Goal: Task Accomplishment & Management: Use online tool/utility

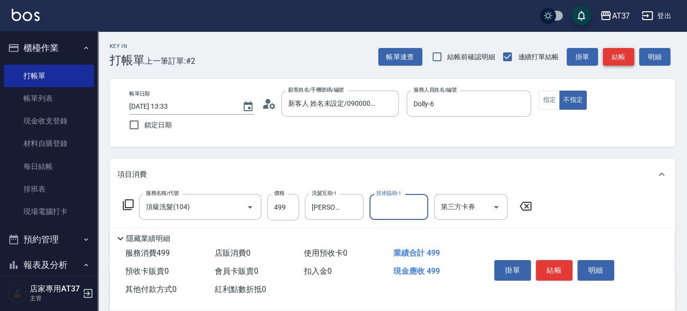
click at [616, 49] on button "結帳" at bounding box center [618, 57] width 31 height 18
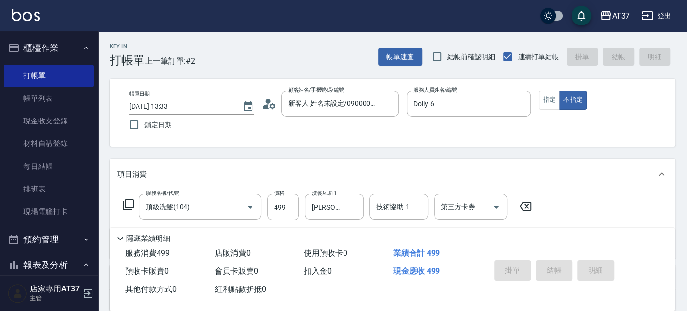
type input "[DATE] 14:05"
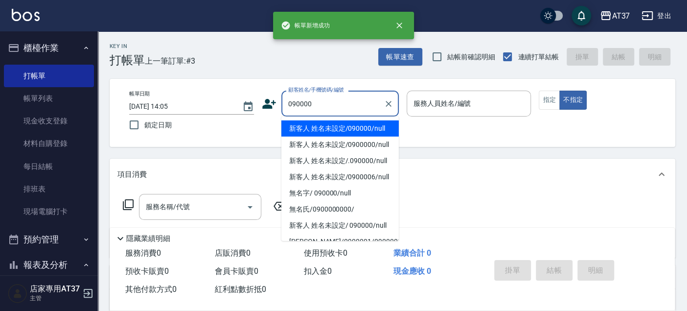
type input "新客人 姓名未設定/090000/null"
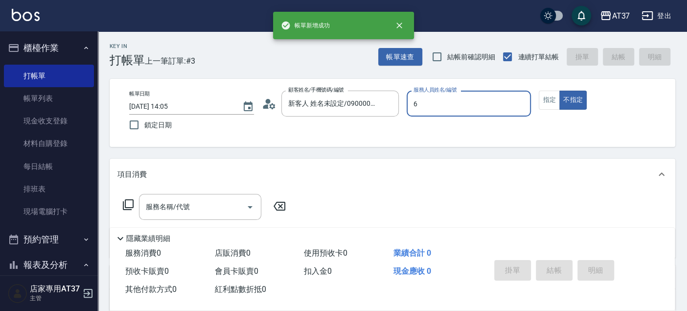
type input "Dolly-6"
type button "false"
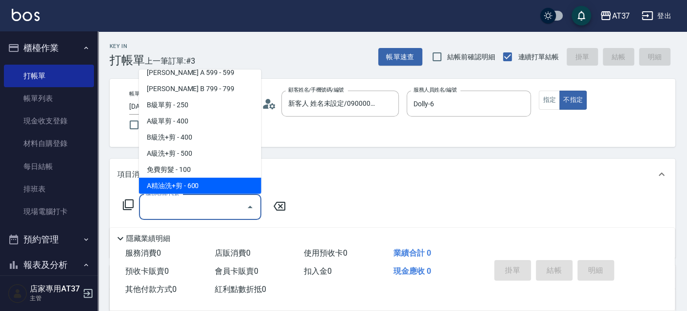
scroll to position [245, 0]
type input "B精油洗+剪(207)"
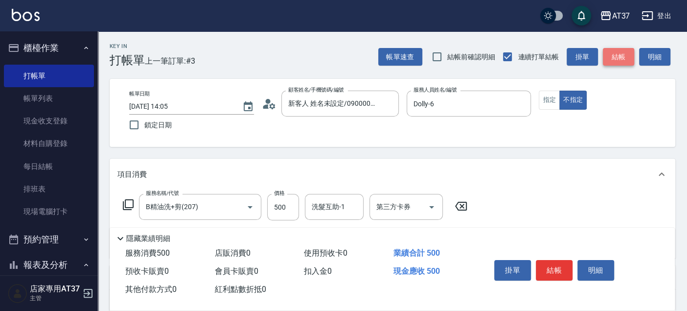
click at [616, 49] on button "結帳" at bounding box center [618, 57] width 31 height 18
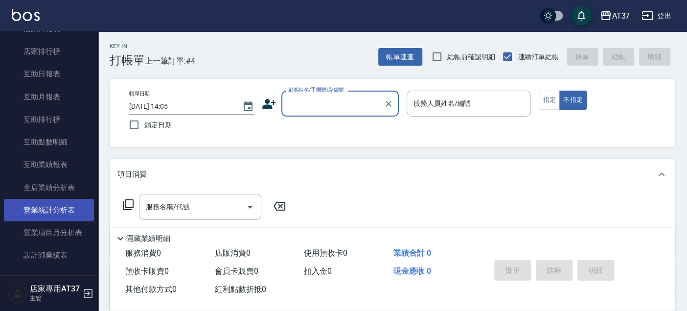
scroll to position [326, 0]
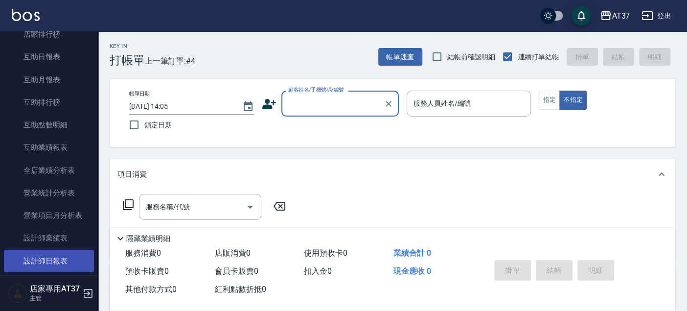
click at [69, 260] on link "設計師日報表" at bounding box center [49, 261] width 90 height 23
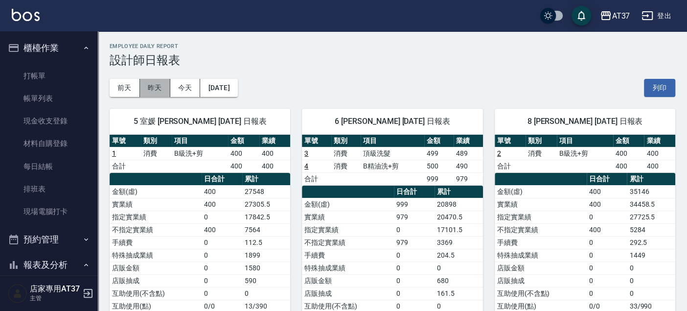
click at [154, 92] on button "昨天" at bounding box center [155, 88] width 30 height 18
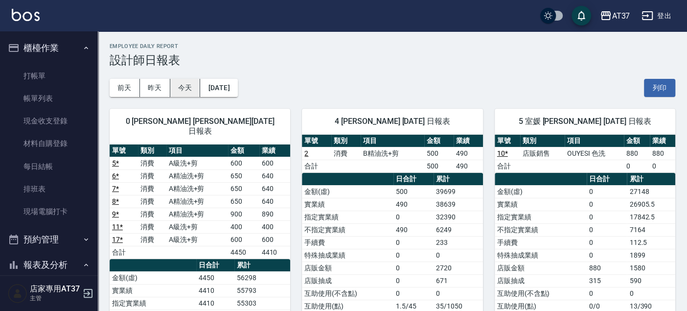
click at [181, 88] on button "今天" at bounding box center [185, 88] width 30 height 18
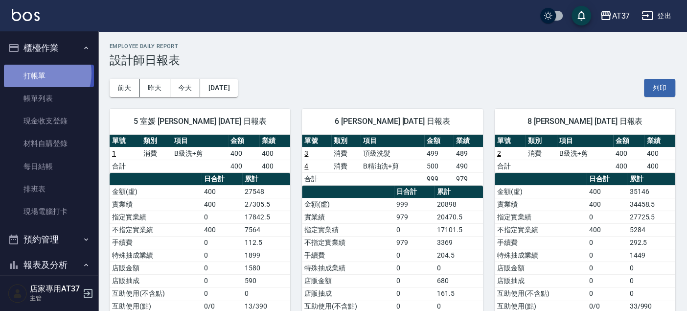
click at [41, 73] on link "打帳單" at bounding box center [49, 76] width 90 height 23
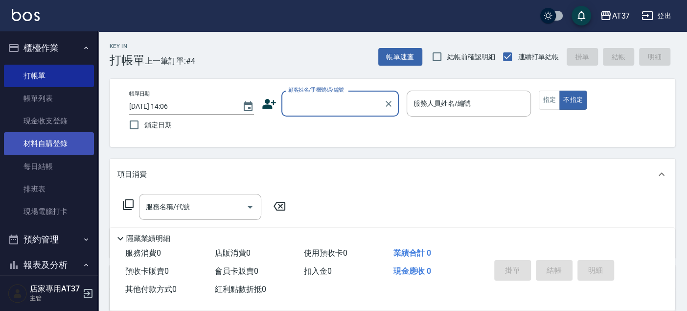
click at [62, 142] on link "材料自購登錄" at bounding box center [49, 143] width 90 height 23
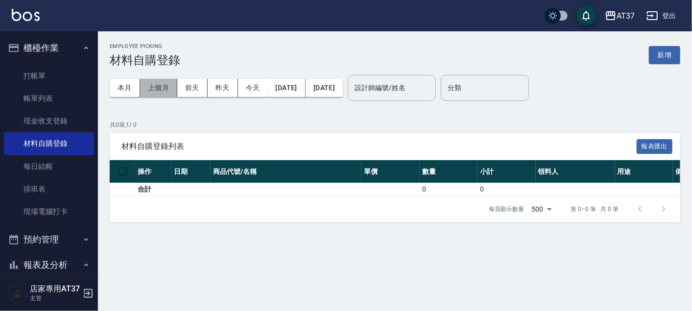
click at [157, 88] on button "上個月" at bounding box center [158, 88] width 37 height 18
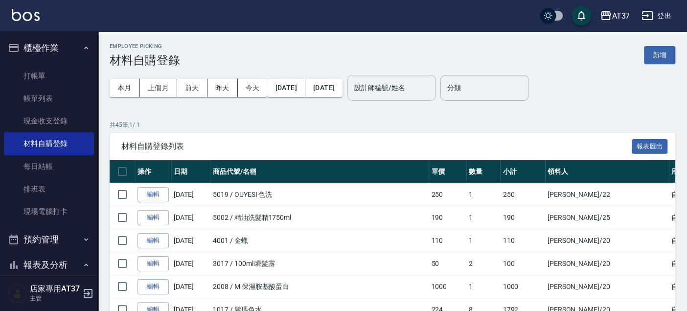
click at [428, 91] on input "設計師編號/姓名" at bounding box center [391, 87] width 79 height 17
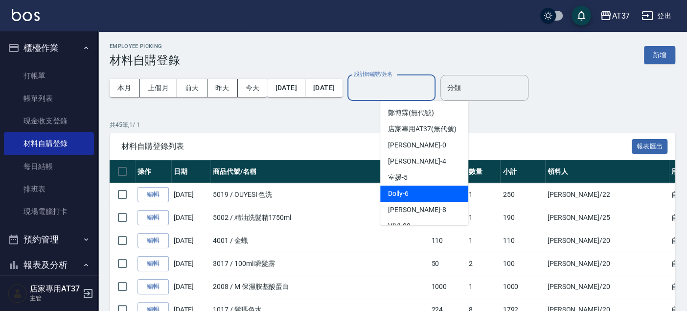
click at [416, 202] on div "Dolly -6" at bounding box center [424, 194] width 88 height 16
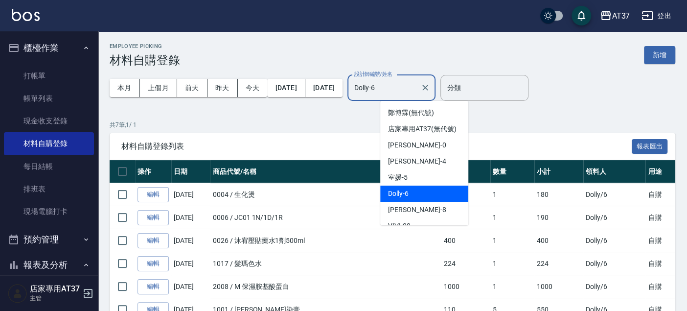
click at [417, 92] on input "Dolly-6" at bounding box center [384, 87] width 65 height 17
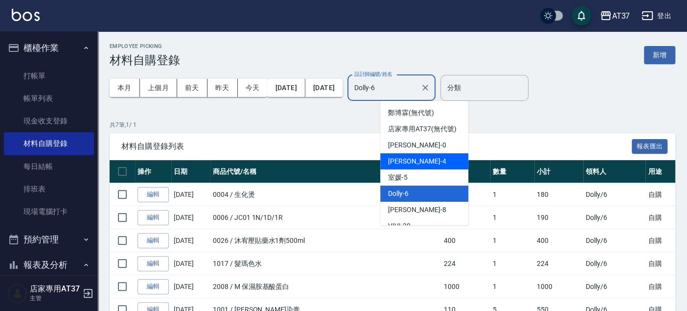
click at [423, 167] on div "[PERSON_NAME] -4" at bounding box center [424, 161] width 88 height 16
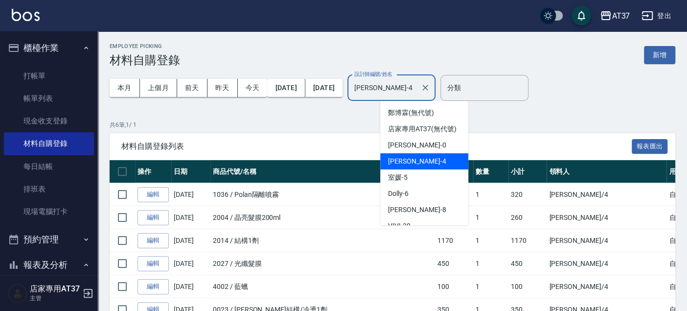
click at [417, 92] on input "[PERSON_NAME]-4" at bounding box center [384, 87] width 65 height 17
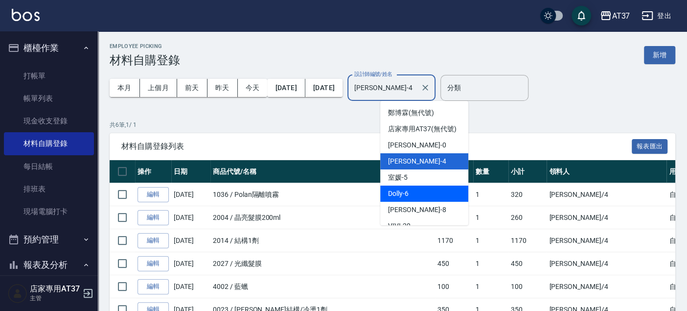
click at [435, 198] on div "Dolly -6" at bounding box center [424, 194] width 88 height 16
type input "Dolly-6"
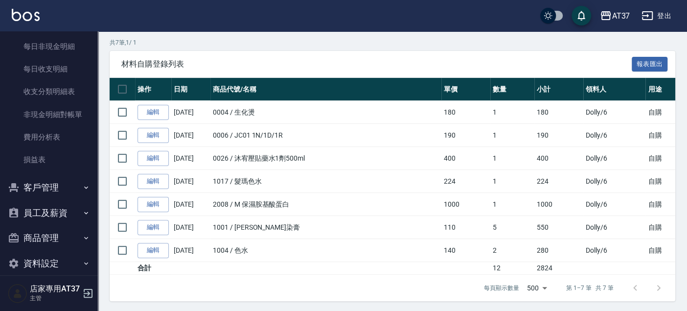
scroll to position [846, 0]
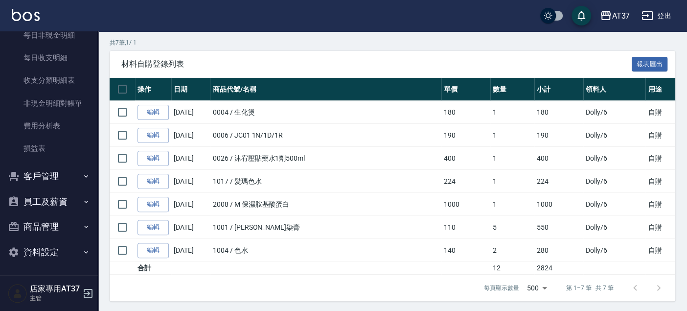
click at [50, 223] on button "商品管理" at bounding box center [49, 226] width 90 height 25
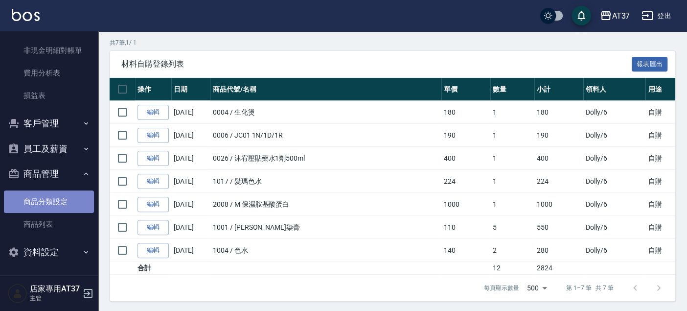
click at [57, 198] on link "商品分類設定" at bounding box center [49, 201] width 90 height 23
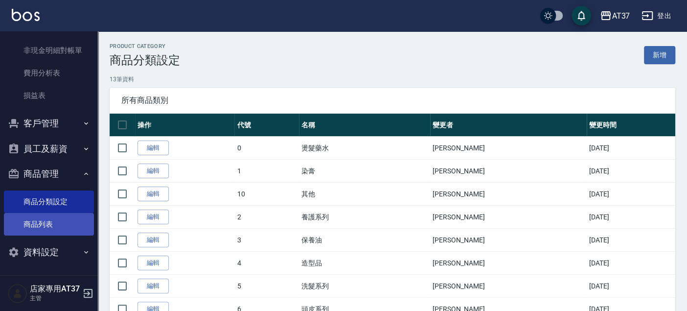
click at [60, 222] on link "商品列表" at bounding box center [49, 224] width 90 height 23
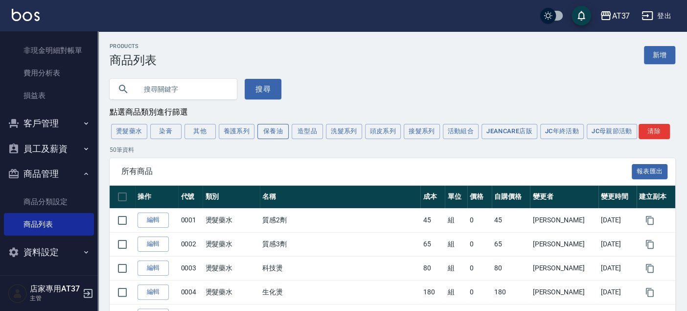
click at [281, 129] on button "保養油" at bounding box center [272, 131] width 31 height 15
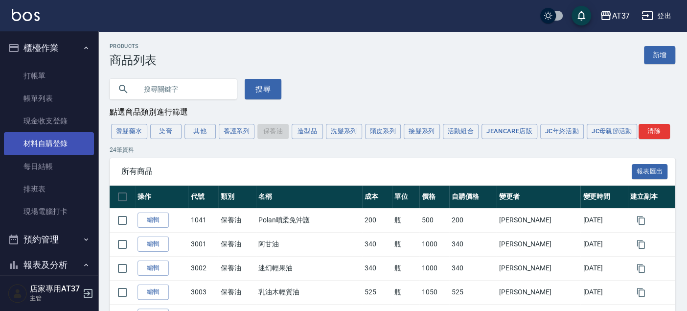
click at [65, 142] on link "材料自購登錄" at bounding box center [49, 143] width 90 height 23
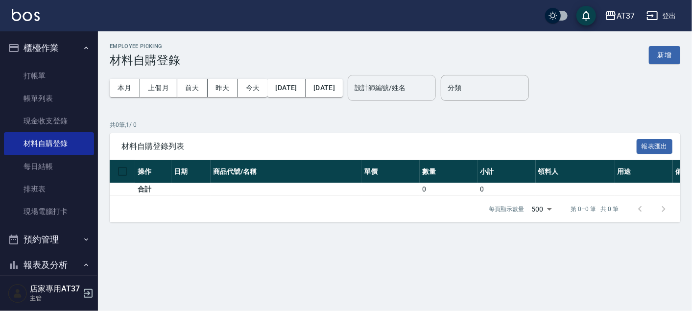
click at [408, 91] on input "設計師編號/姓名" at bounding box center [391, 87] width 79 height 17
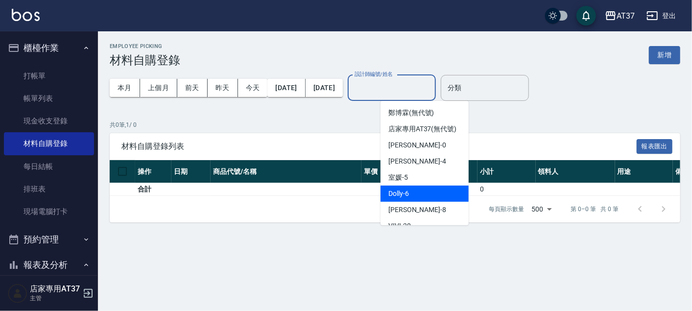
click at [438, 200] on div "Dolly -6" at bounding box center [424, 194] width 88 height 16
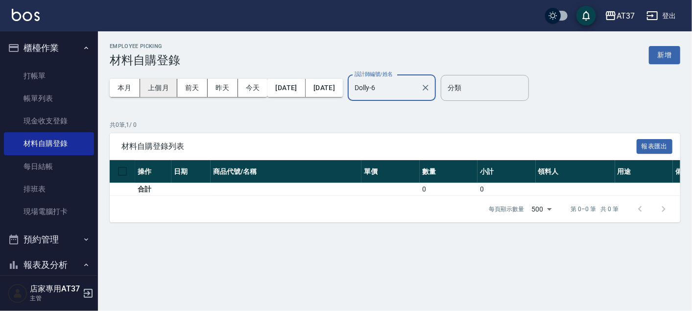
click at [159, 84] on button "上個月" at bounding box center [158, 88] width 37 height 18
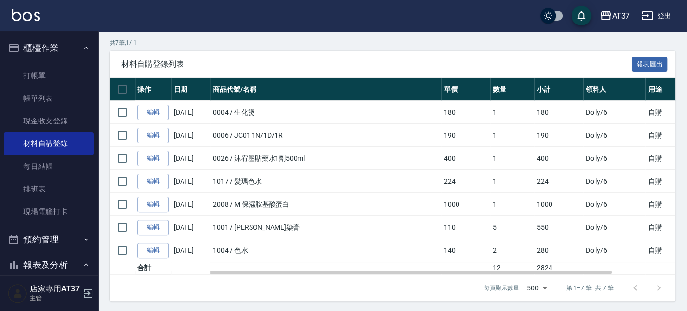
scroll to position [28, 0]
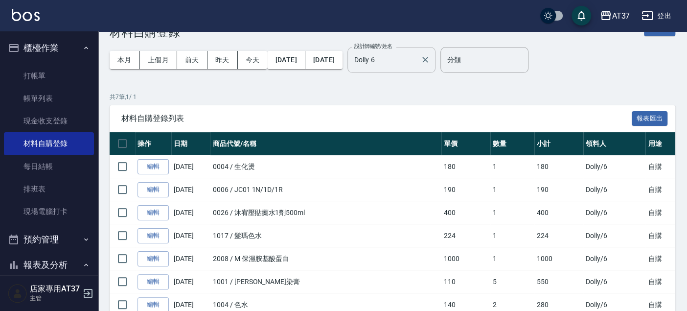
click at [389, 62] on input "Dolly-6" at bounding box center [384, 59] width 65 height 17
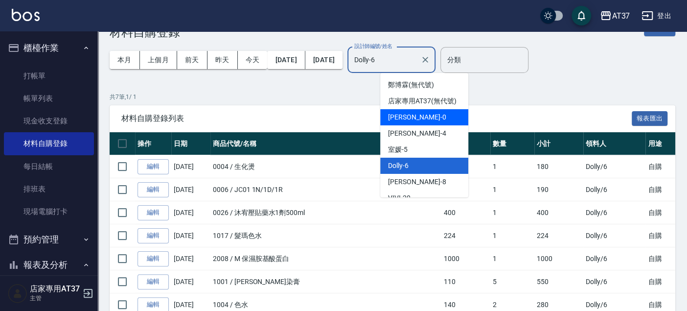
click at [426, 125] on div "[PERSON_NAME] -0" at bounding box center [424, 117] width 88 height 16
type input "[PERSON_NAME]-0"
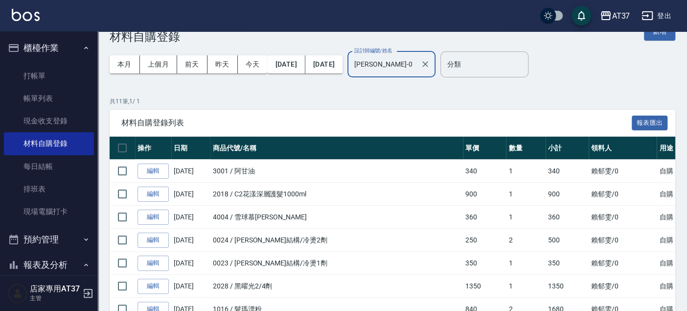
scroll to position [0, 0]
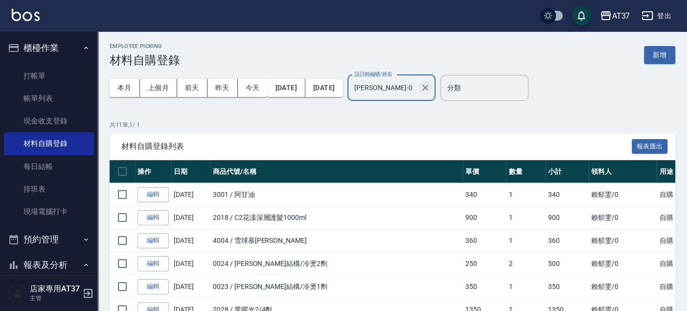
click at [430, 88] on icon "Clear" at bounding box center [425, 88] width 10 height 10
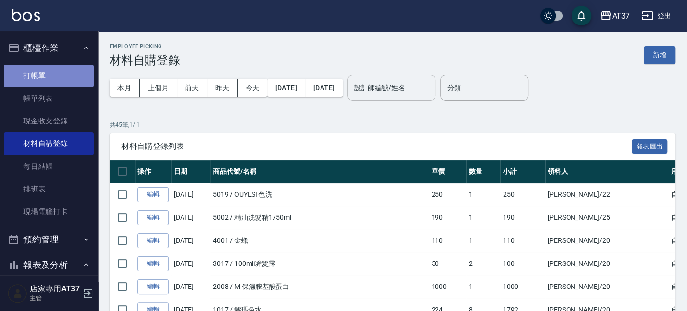
click at [66, 76] on link "打帳單" at bounding box center [49, 76] width 90 height 23
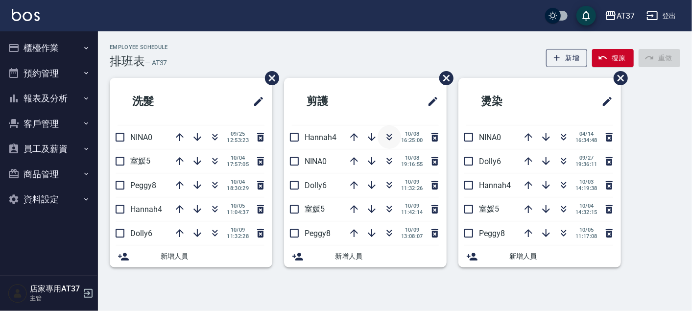
click at [391, 136] on icon "button" at bounding box center [389, 137] width 12 height 12
